Goal: Task Accomplishment & Management: Use online tool/utility

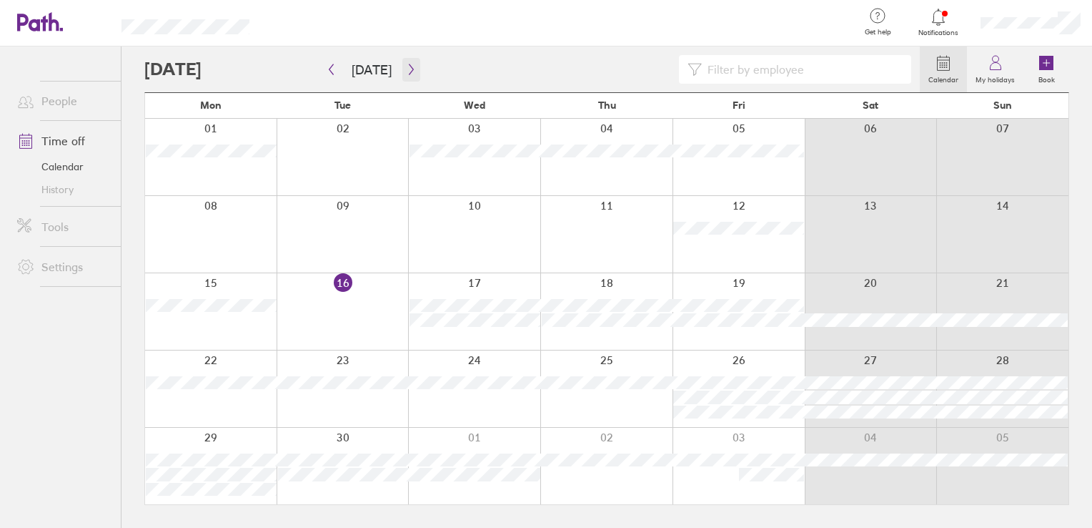
click at [402, 59] on button "button" at bounding box center [411, 70] width 18 height 24
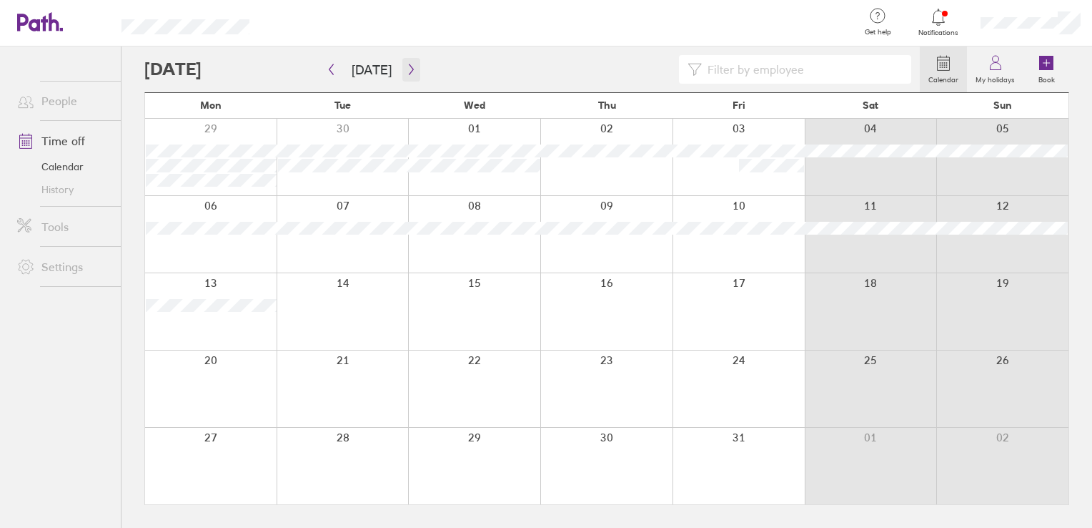
click at [402, 59] on button "button" at bounding box center [411, 70] width 18 height 24
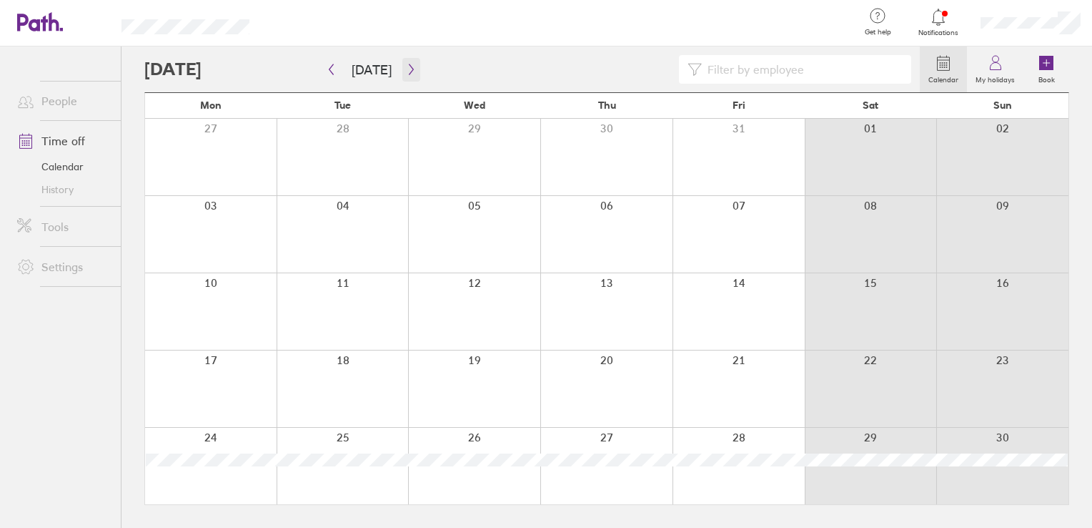
click at [402, 59] on button "button" at bounding box center [411, 70] width 18 height 24
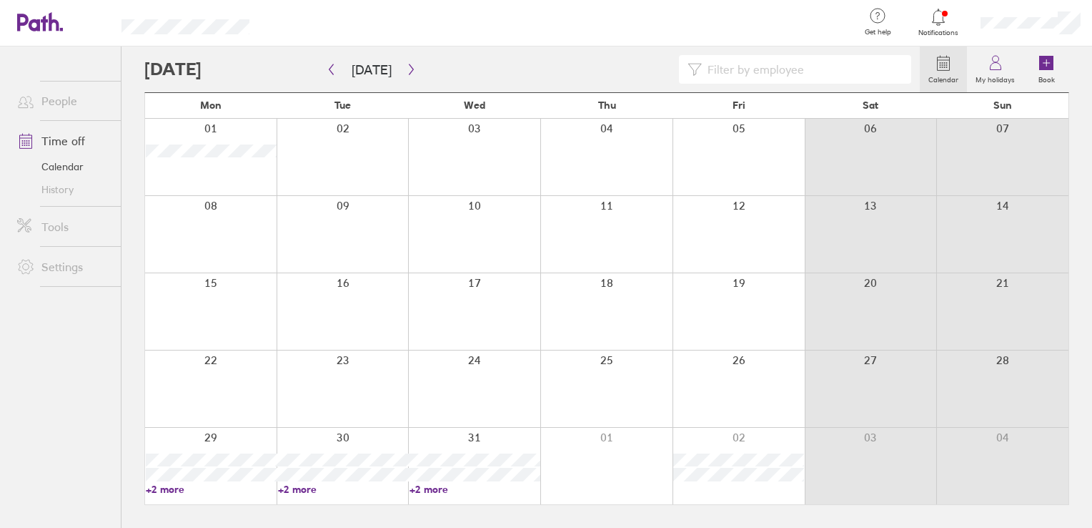
click at [162, 487] on link "+2 more" at bounding box center [211, 488] width 131 height 13
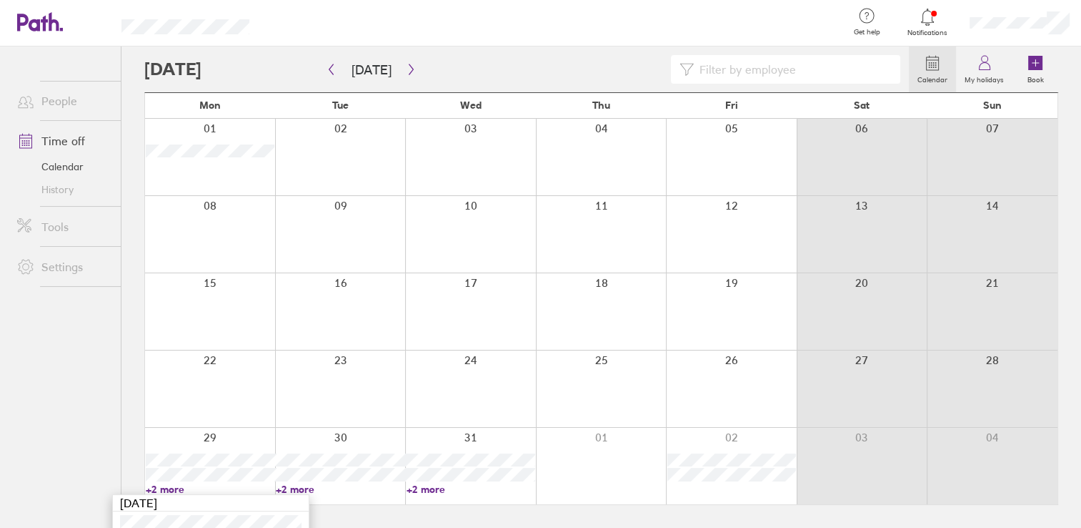
scroll to position [49, 0]
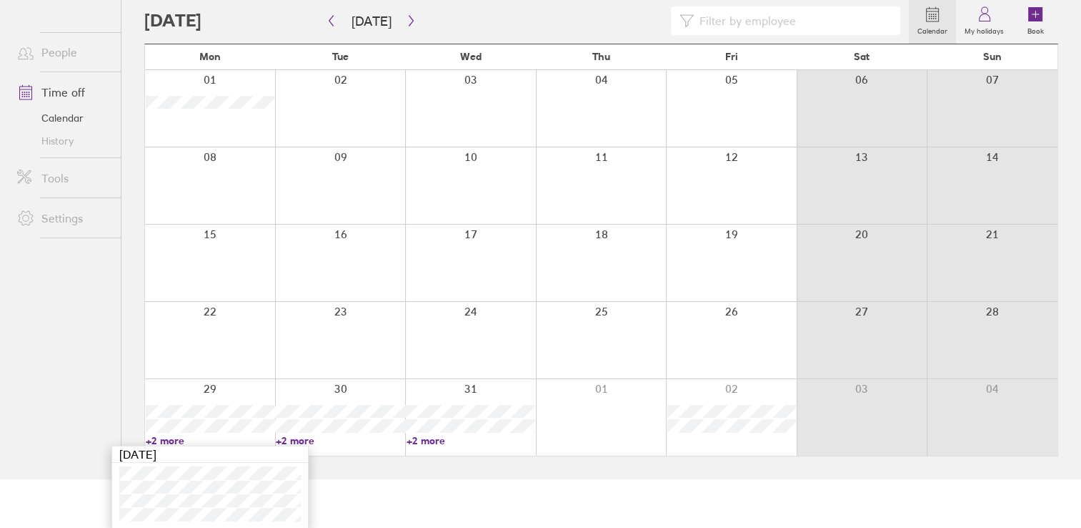
drag, startPoint x: 475, startPoint y: 462, endPoint x: 417, endPoint y: 233, distance: 236.1
click at [417, 233] on div at bounding box center [470, 262] width 131 height 76
